Goal: Download file/media

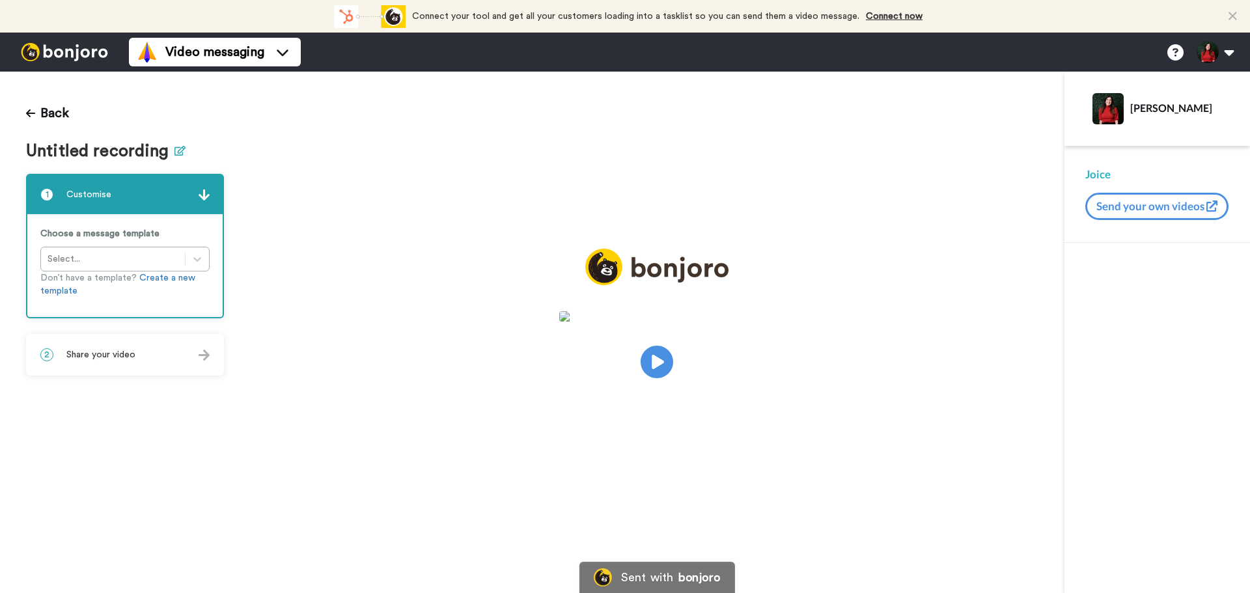
click at [175, 157] on button at bounding box center [180, 151] width 11 height 19
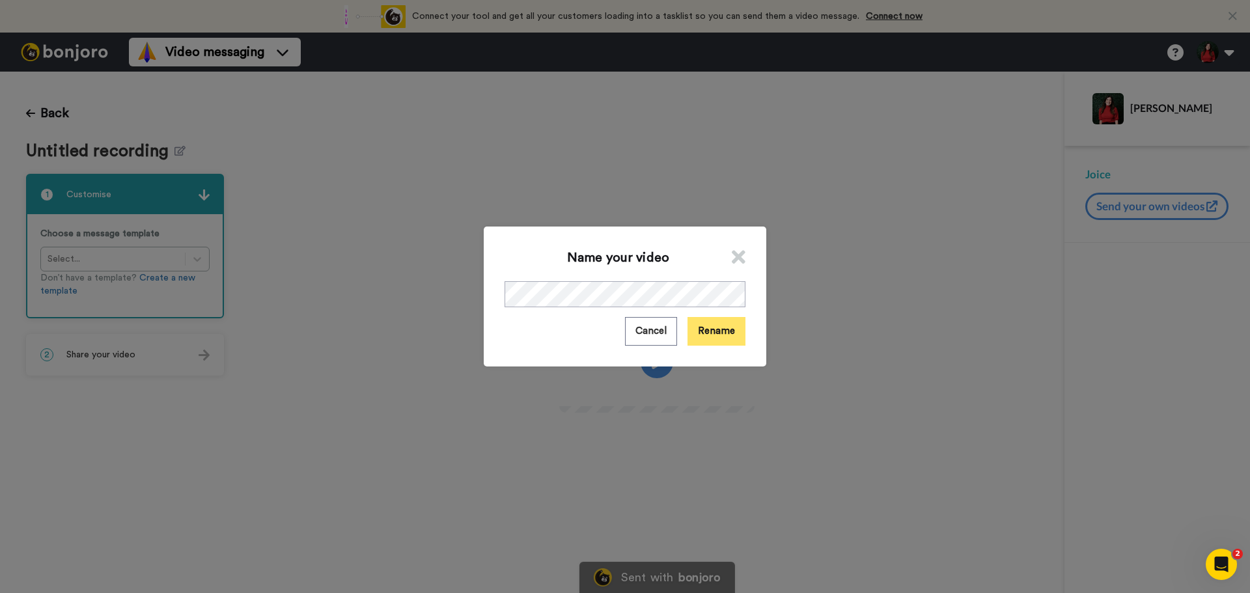
click at [706, 334] on button "Rename" at bounding box center [717, 331] width 58 height 28
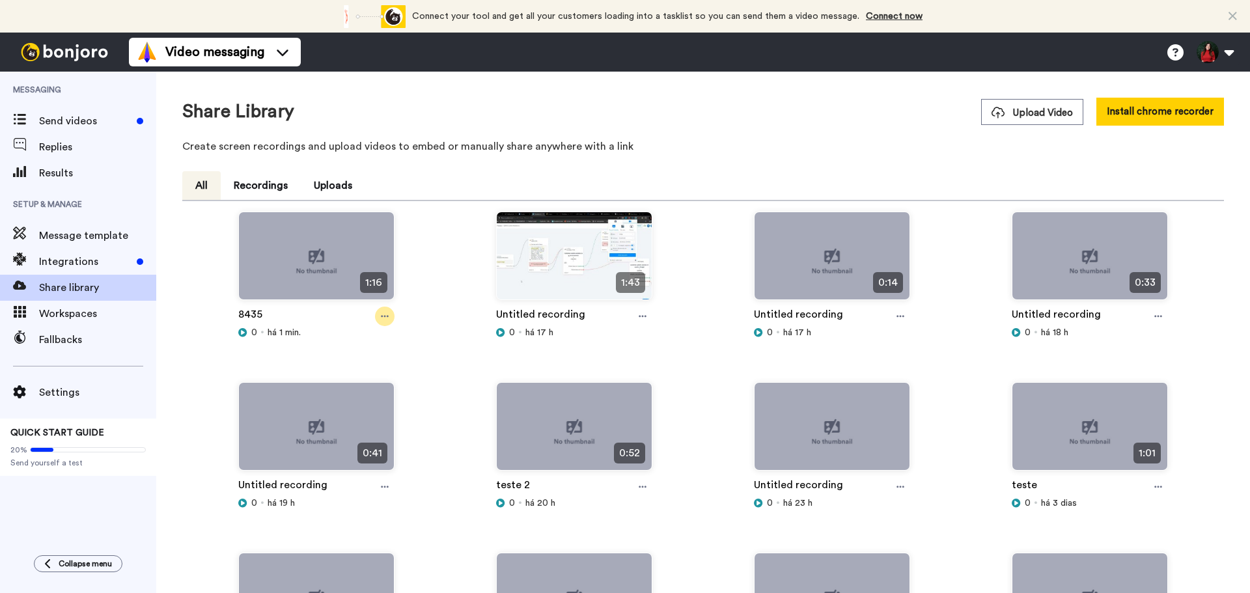
click at [382, 318] on icon at bounding box center [385, 316] width 8 height 9
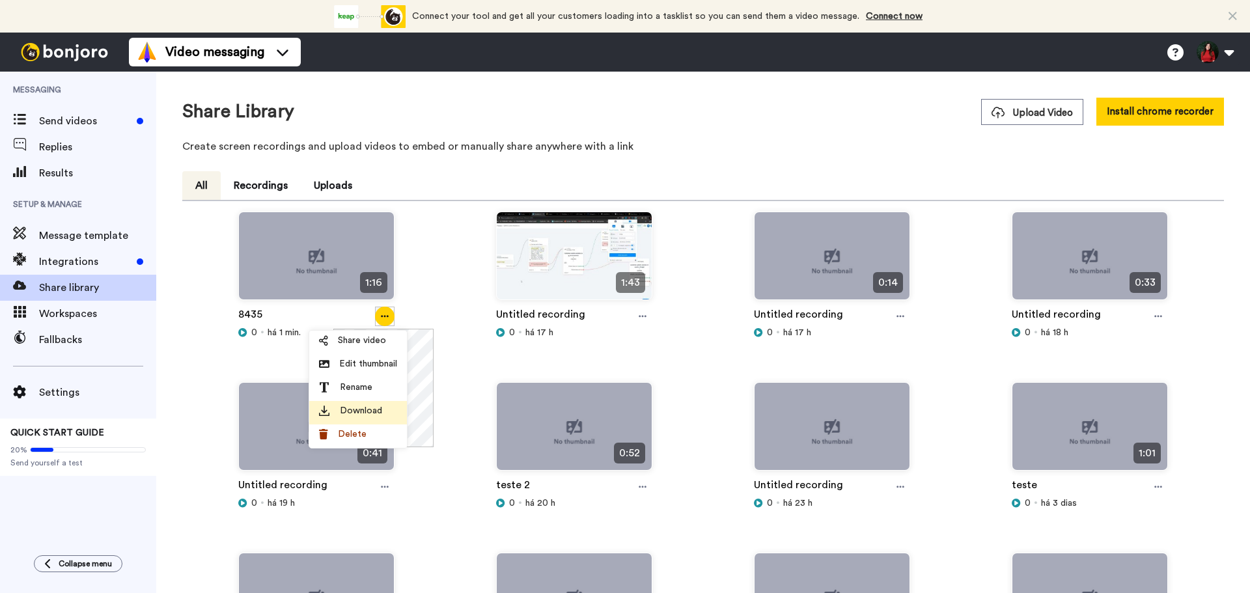
click at [386, 409] on div "Download" at bounding box center [358, 410] width 78 height 13
